Goal: Information Seeking & Learning: Find specific fact

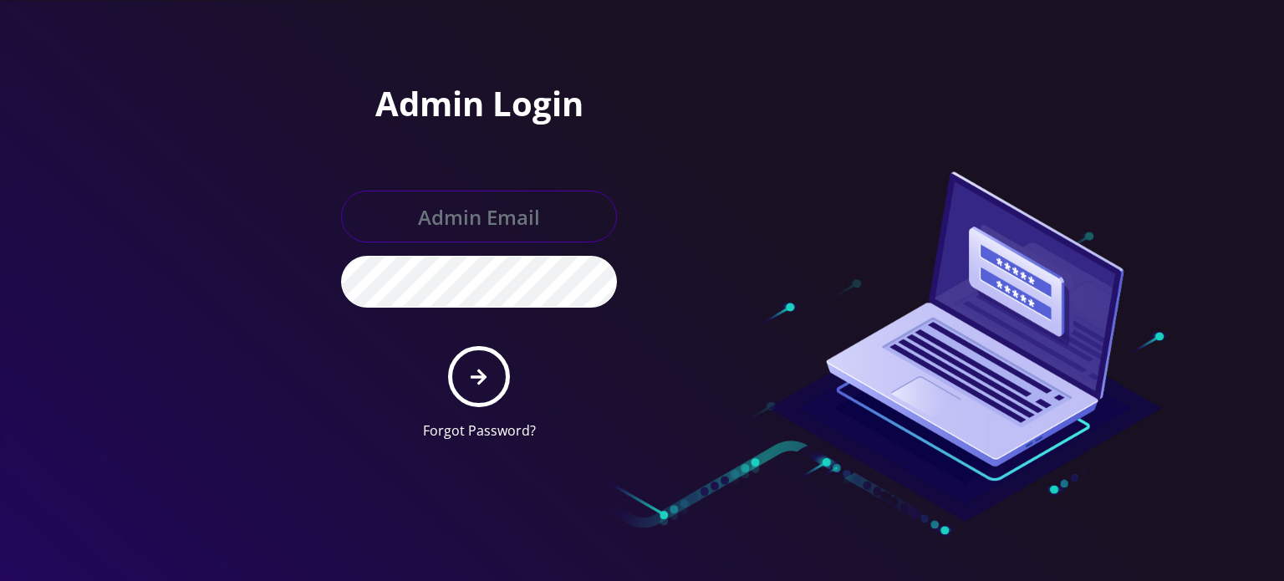
type input "[EMAIL_ADDRESS][DOMAIN_NAME]"
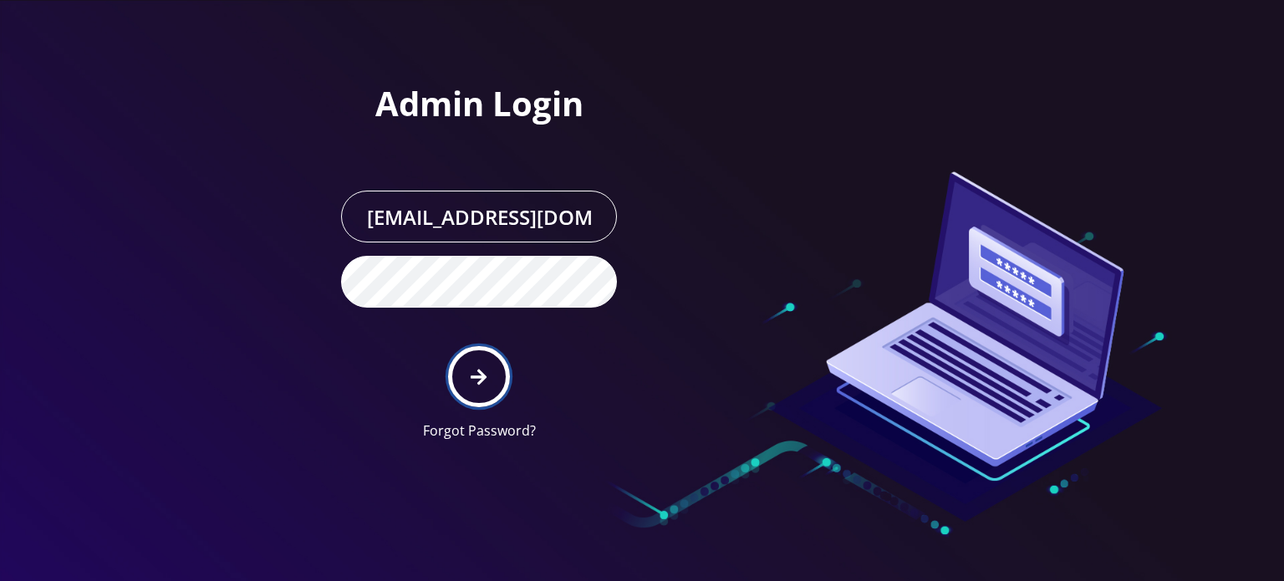
click at [486, 368] on icon "submit" at bounding box center [479, 377] width 16 height 18
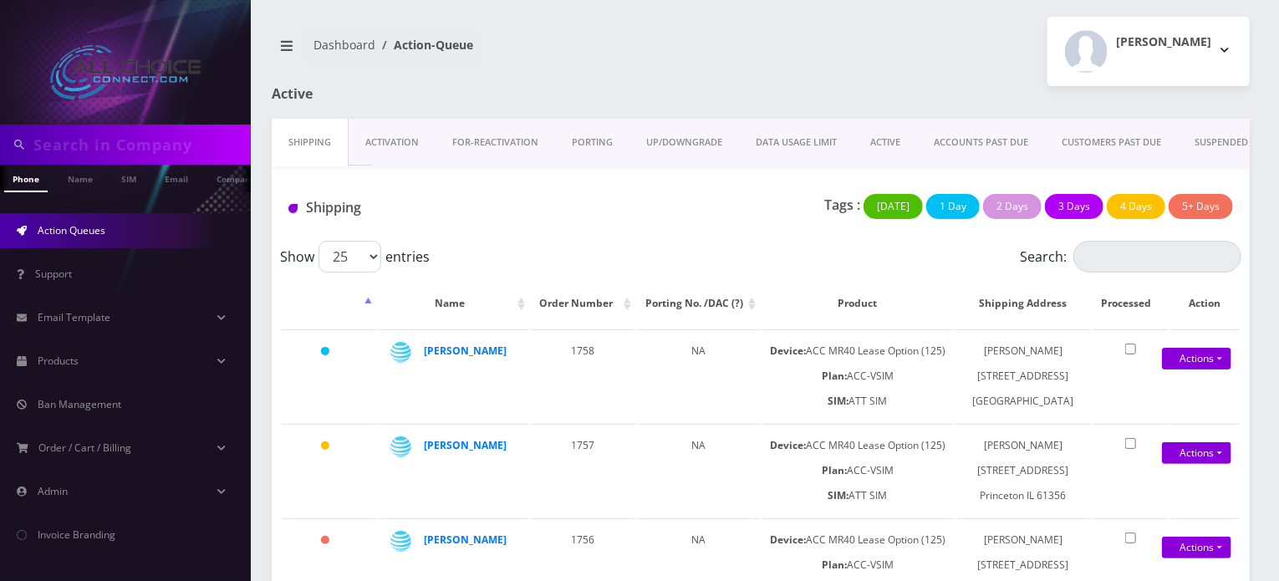
click at [110, 137] on input "text" at bounding box center [139, 145] width 213 height 32
paste input "[PERSON_NAME]"
type input "[PERSON_NAME]"
click at [75, 179] on link "Name" at bounding box center [80, 179] width 42 height 28
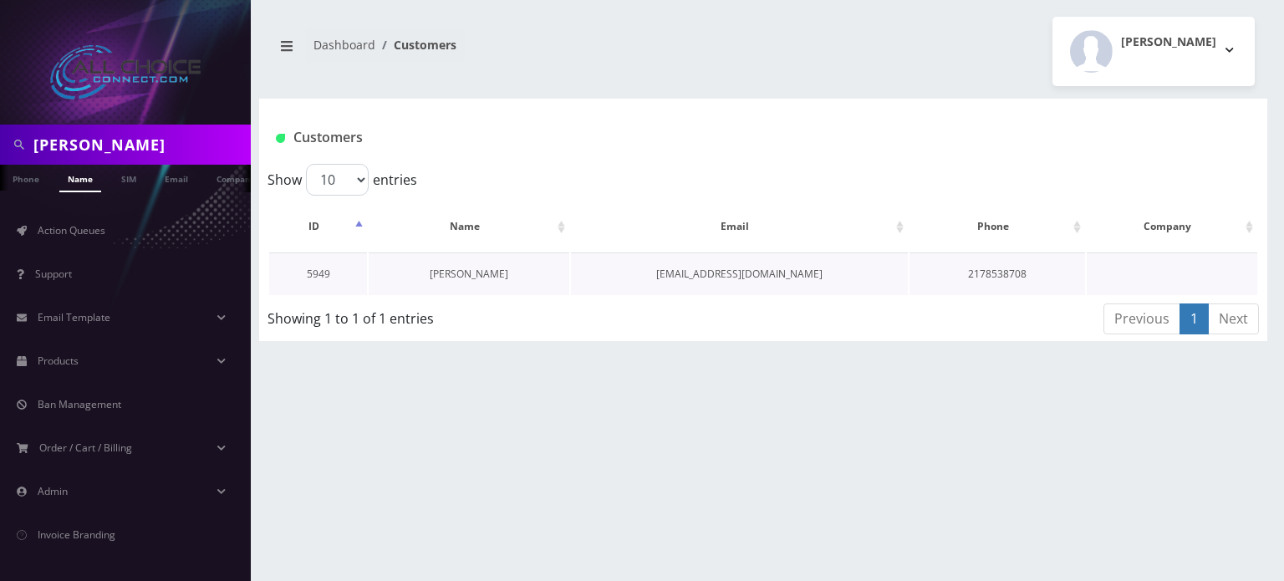
click at [477, 275] on link "[PERSON_NAME]" at bounding box center [469, 274] width 79 height 14
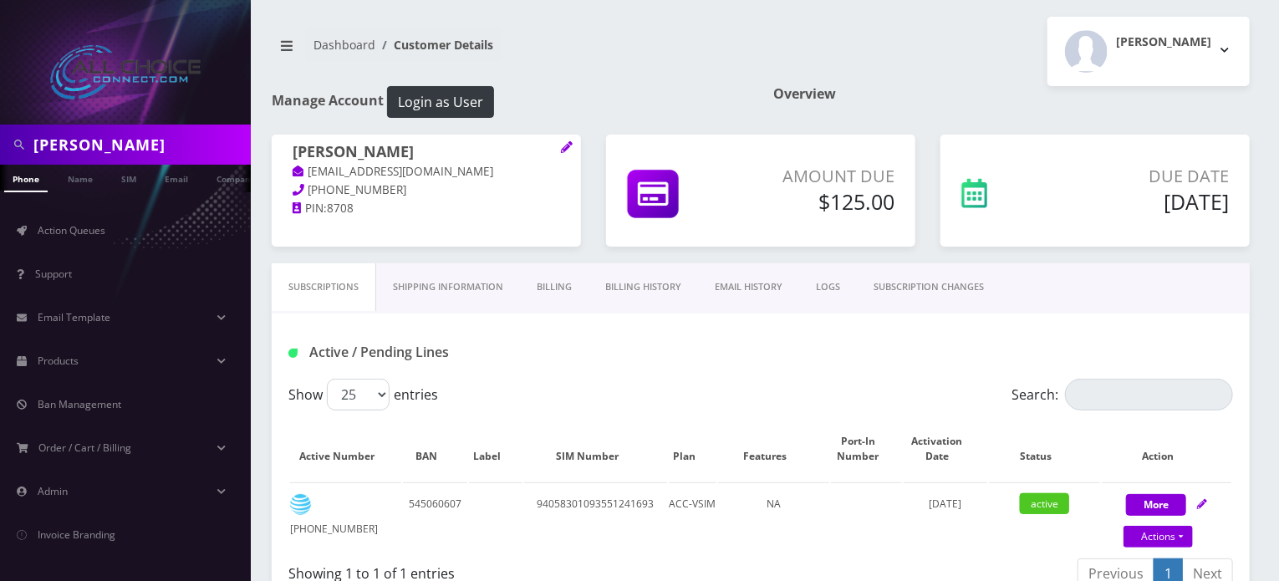
click at [666, 287] on link "Billing History" at bounding box center [642, 287] width 109 height 48
